Goal: Task Accomplishment & Management: Manage account settings

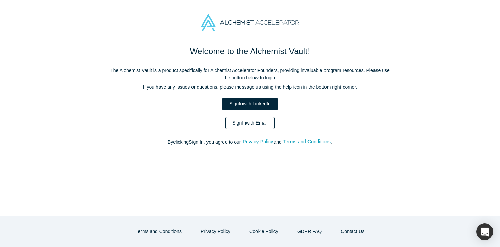
click at [241, 121] on link "Sign In with Email" at bounding box center [250, 123] width 50 height 12
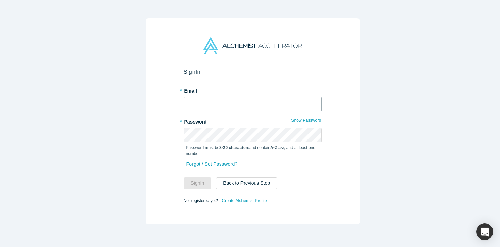
type input "[EMAIL_ADDRESS][DOMAIN_NAME]"
